Goal: Transaction & Acquisition: Purchase product/service

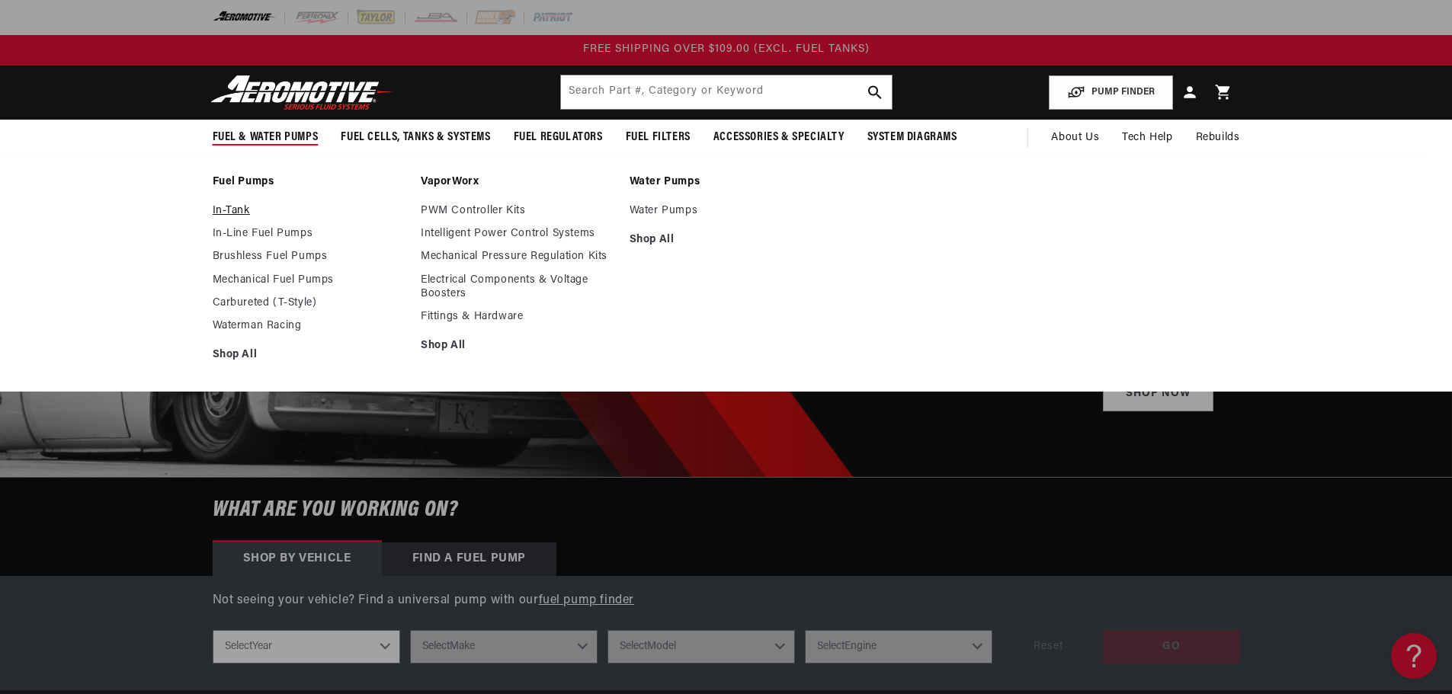
click at [241, 210] on link "In-Tank" at bounding box center [310, 211] width 194 height 14
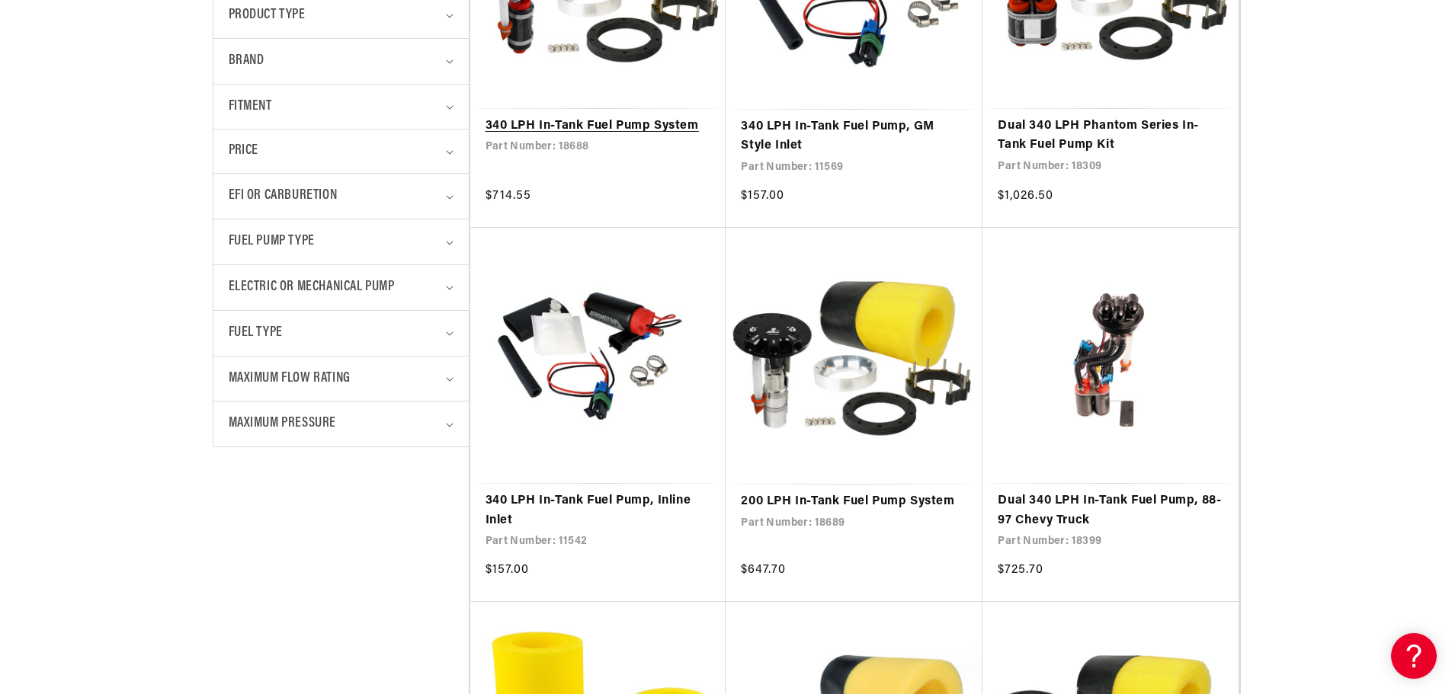
scroll to position [610, 0]
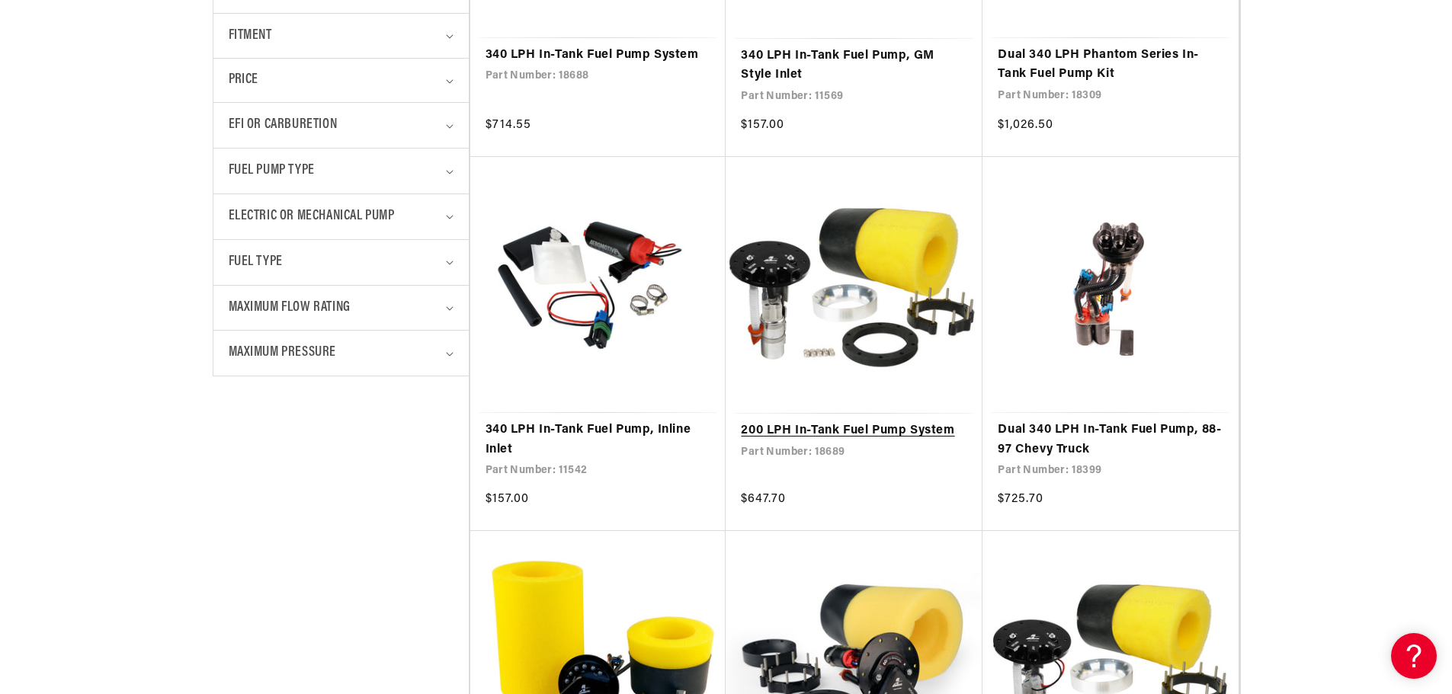
click at [901, 431] on link "200 LPH In-Tank Fuel Pump System" at bounding box center [854, 431] width 226 height 20
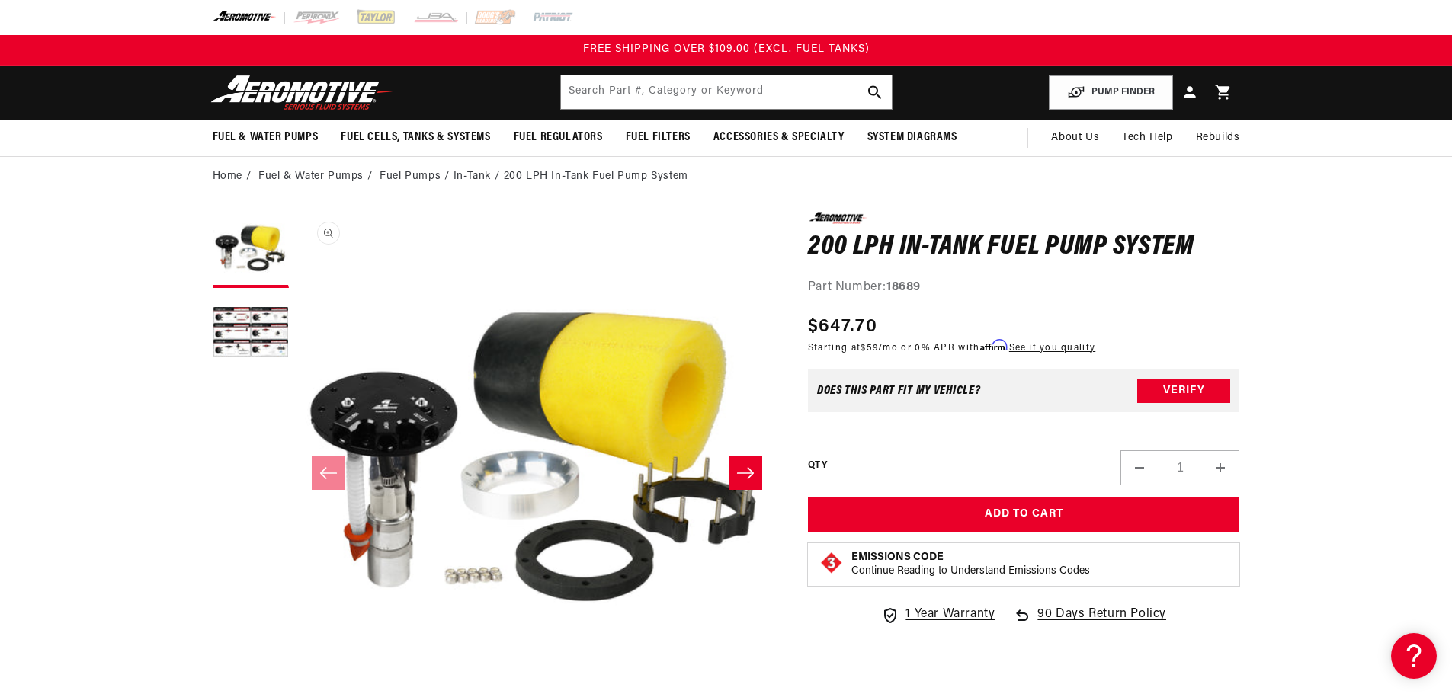
click at [296, 694] on button "Open media 1 in modal" at bounding box center [296, 694] width 0 height 0
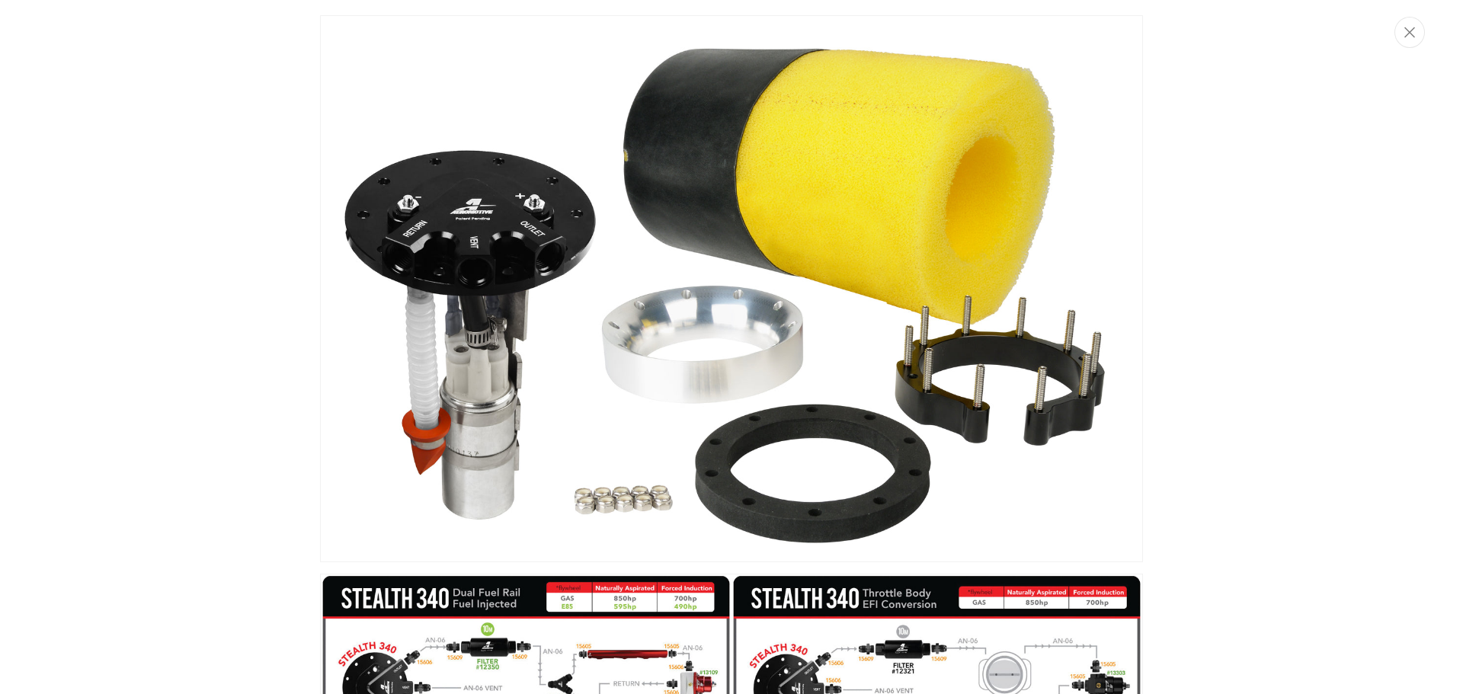
click at [501, 223] on img "Media gallery" at bounding box center [731, 288] width 823 height 547
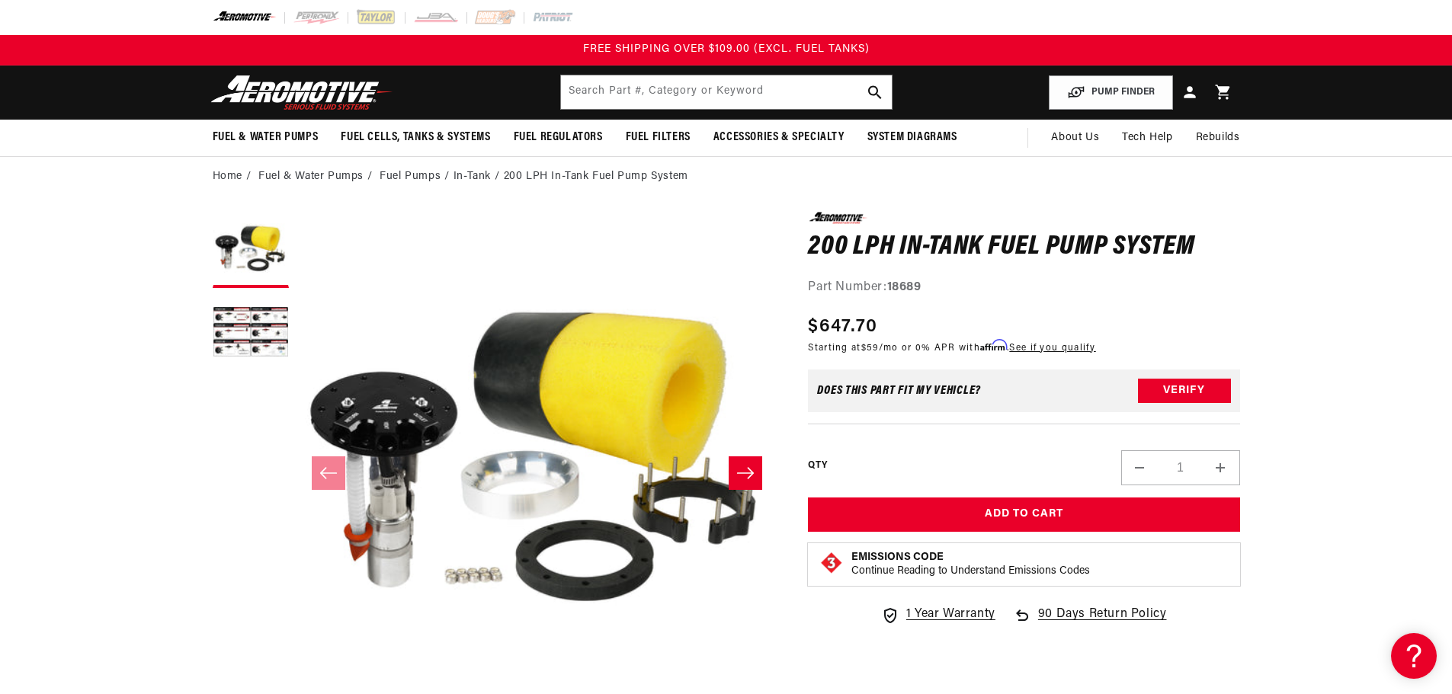
scroll to position [1, 0]
click at [296, 693] on button "Open media 1 in modal" at bounding box center [296, 693] width 0 height 0
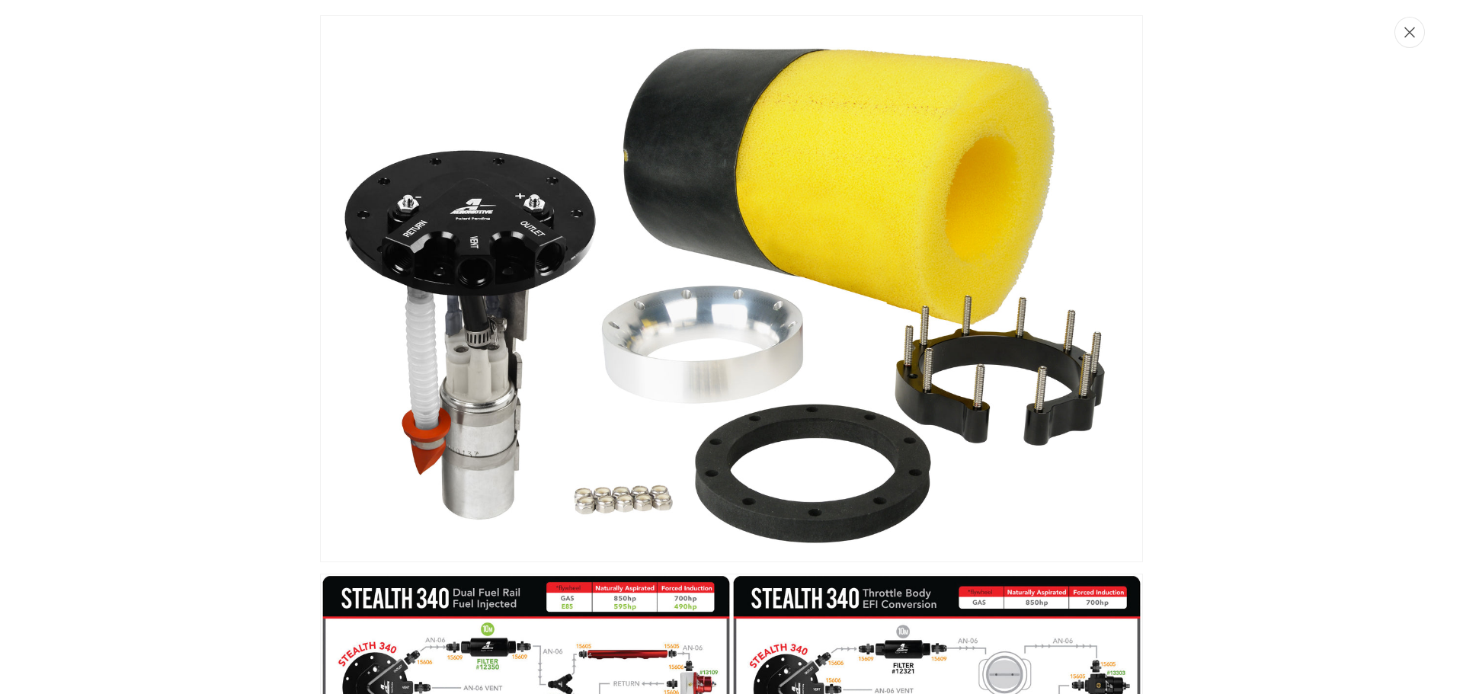
click at [1414, 30] on icon "Close" at bounding box center [1410, 32] width 11 height 11
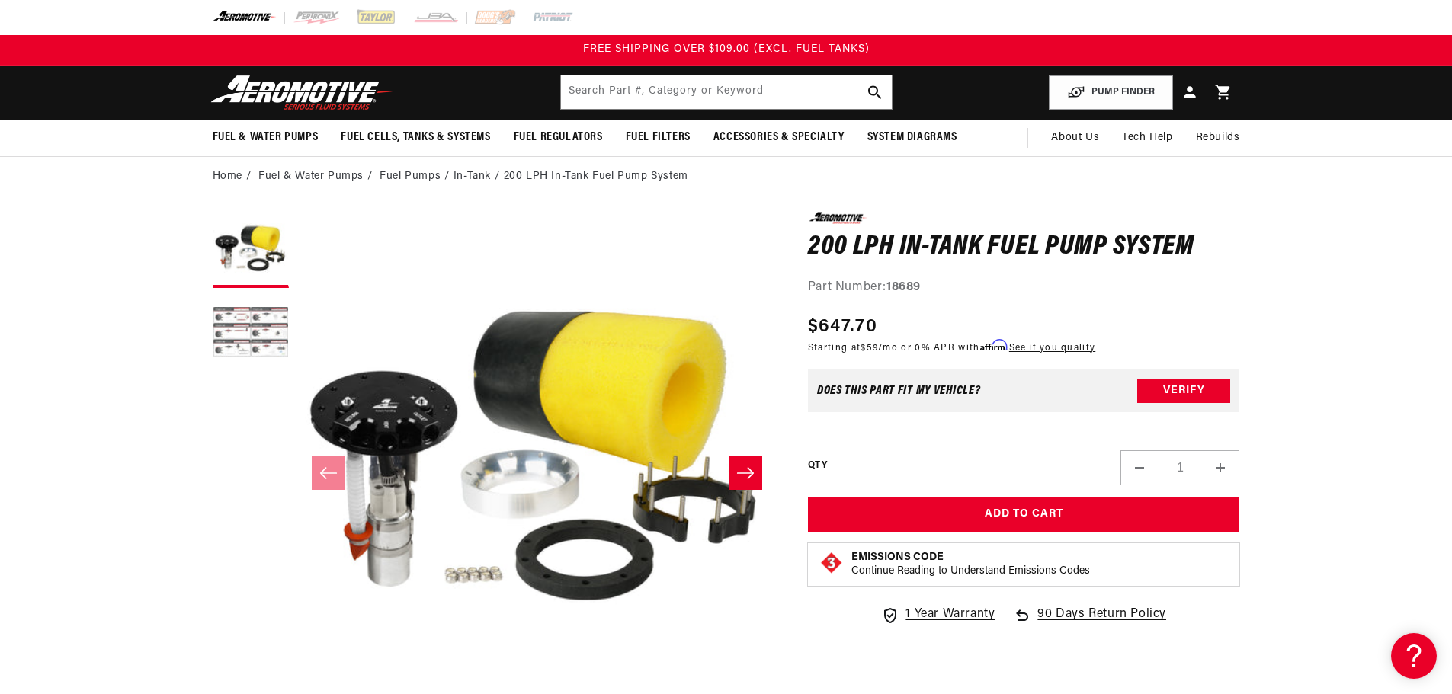
click at [239, 322] on button "Load image 2 in gallery view" at bounding box center [251, 334] width 76 height 76
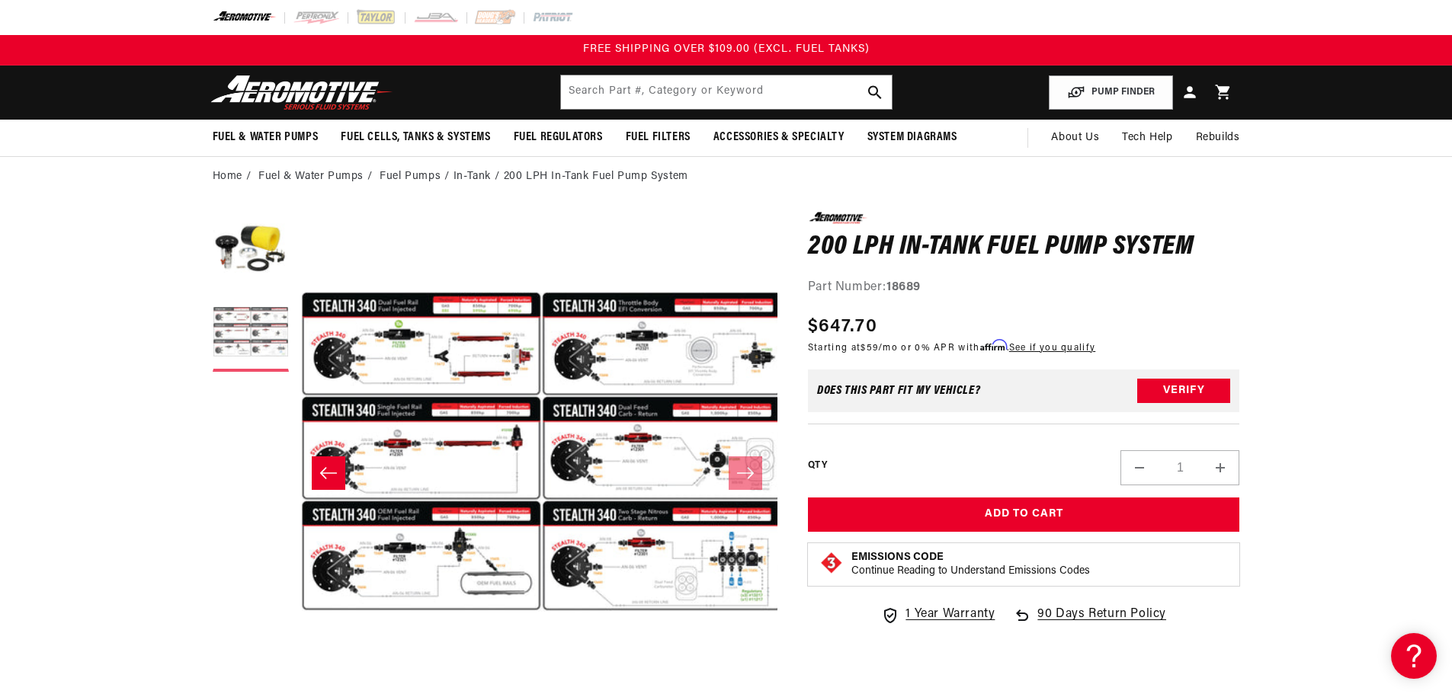
scroll to position [1, 481]
